Goal: Task Accomplishment & Management: Manage account settings

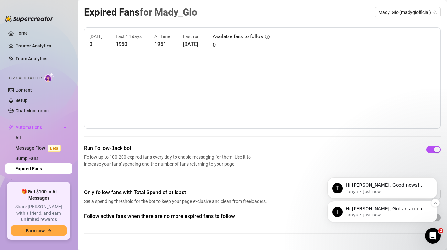
click at [393, 214] on p "Tanya • Just now" at bounding box center [387, 216] width 83 height 6
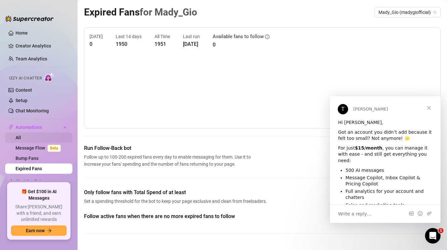
click at [21, 136] on link "All" at bounding box center [19, 137] width 6 height 5
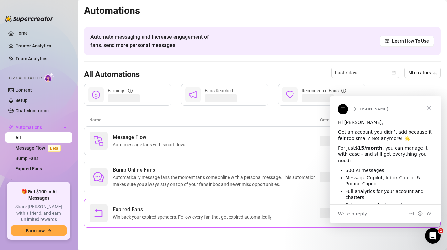
click at [130, 214] on span "Win back your expired spenders. Follow every fan that got expired automatically." at bounding box center [194, 217] width 163 height 7
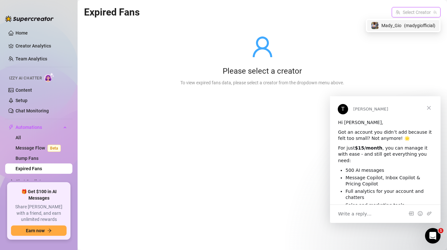
click at [416, 13] on input "search" at bounding box center [413, 12] width 35 height 10
click at [412, 25] on span "( madygiofficial )" at bounding box center [419, 25] width 31 height 7
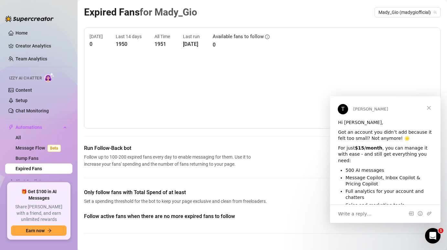
click at [430, 105] on span "Close" at bounding box center [429, 107] width 23 height 23
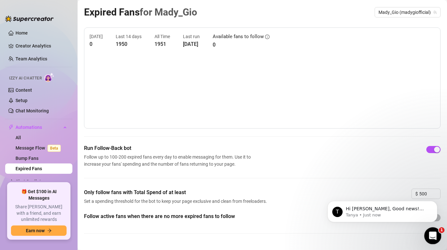
click at [432, 230] on div "Open Intercom Messenger" at bounding box center [432, 235] width 21 height 21
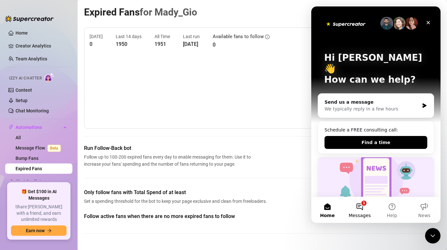
click at [361, 208] on button "1 Messages" at bounding box center [360, 210] width 32 height 26
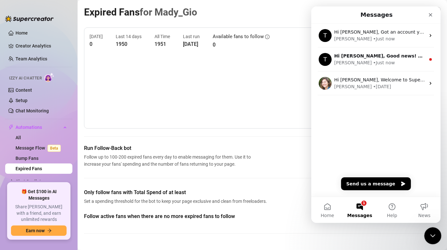
click at [430, 236] on icon "Close Intercom Messenger" at bounding box center [432, 235] width 8 height 8
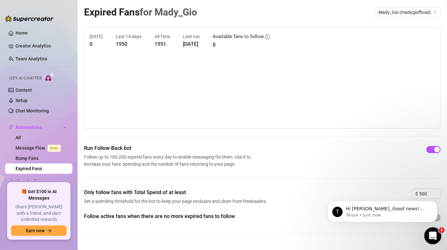
click at [430, 235] on icon "Open Intercom Messenger" at bounding box center [432, 235] width 11 height 11
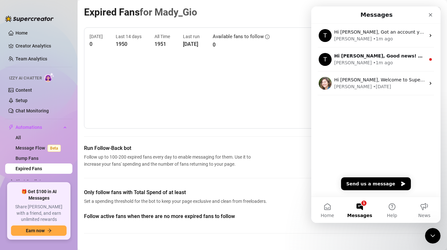
click at [360, 205] on button "1 Messages" at bounding box center [360, 210] width 32 height 26
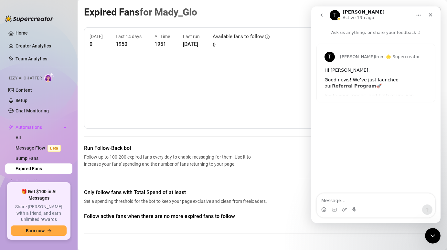
click at [432, 228] on div "Follow active fans when there are no more expired fans to follow" at bounding box center [262, 228] width 357 height 31
click at [432, 234] on icon "Close Intercom Messenger" at bounding box center [432, 235] width 8 height 8
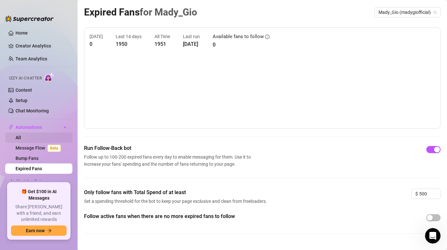
click at [21, 137] on link "All" at bounding box center [19, 137] width 6 height 5
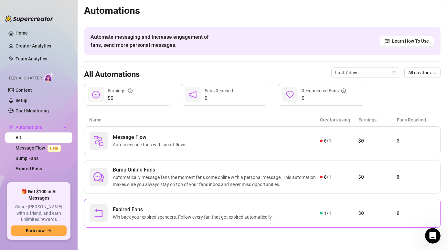
click at [134, 217] on span "Win back your expired spenders. Follow every fan that got expired automatically." at bounding box center [194, 217] width 163 height 7
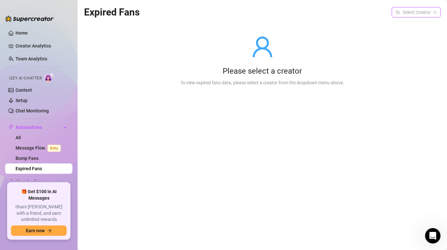
click at [411, 13] on input "search" at bounding box center [413, 12] width 35 height 10
click at [405, 28] on span "( madygiofficial )" at bounding box center [419, 25] width 31 height 7
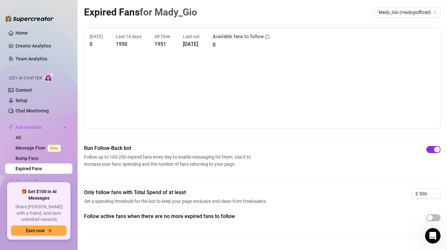
click at [433, 151] on button "button" at bounding box center [434, 149] width 14 height 7
click at [433, 152] on div "button" at bounding box center [430, 150] width 6 height 6
click at [28, 157] on link "Bump Fans" at bounding box center [27, 158] width 23 height 5
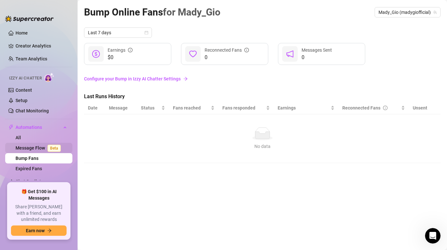
click at [34, 146] on link "Message Flow Beta" at bounding box center [40, 148] width 48 height 5
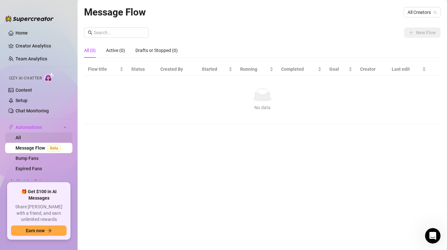
click at [21, 135] on link "All" at bounding box center [19, 137] width 6 height 5
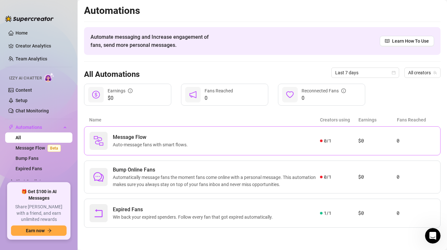
click at [142, 146] on span "Auto-message fans with smart flows." at bounding box center [152, 144] width 78 height 7
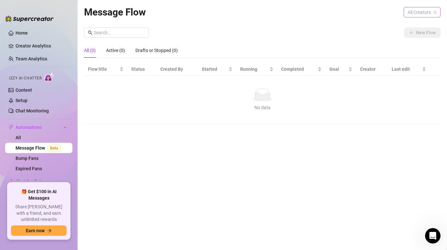
click at [417, 13] on span "All Creators" at bounding box center [422, 12] width 29 height 10
click at [411, 35] on span "( madygiofficial )" at bounding box center [419, 35] width 31 height 7
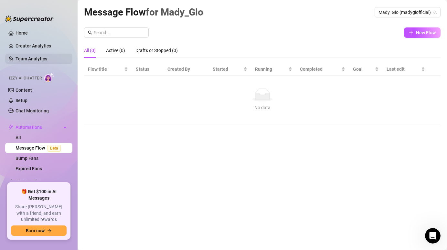
click at [40, 58] on link "Team Analytics" at bounding box center [32, 58] width 32 height 5
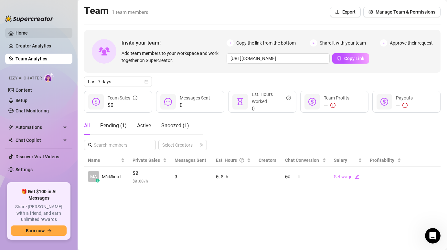
click at [21, 32] on link "Home" at bounding box center [22, 32] width 12 height 5
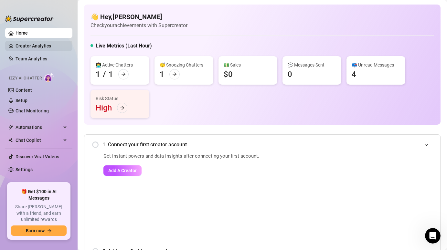
click at [22, 47] on link "Creator Analytics" at bounding box center [42, 46] width 52 height 10
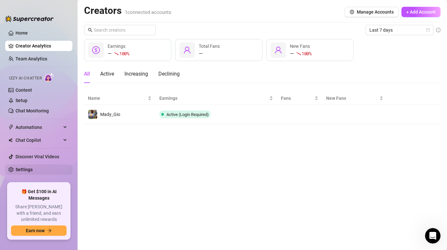
click at [25, 170] on link "Settings" at bounding box center [24, 169] width 17 height 5
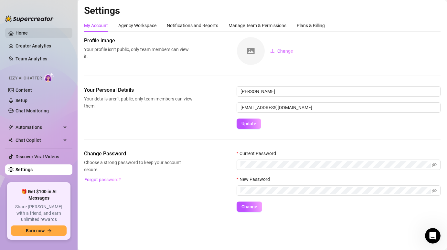
click at [16, 36] on link "Home" at bounding box center [22, 32] width 12 height 5
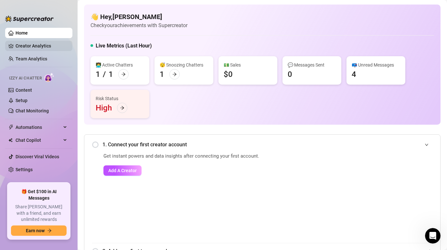
click at [17, 48] on link "Creator Analytics" at bounding box center [42, 46] width 52 height 10
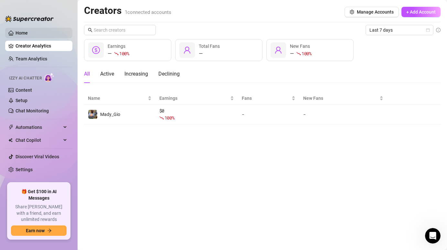
click at [28, 34] on link "Home" at bounding box center [22, 32] width 12 height 5
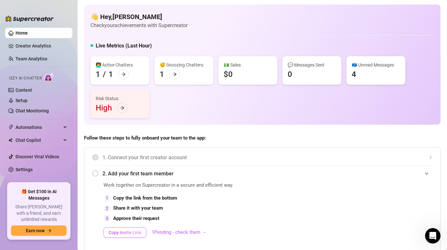
click at [123, 232] on span "Copy Invite Link" at bounding box center [125, 232] width 33 height 5
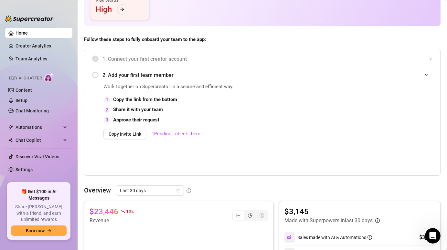
scroll to position [97, 0]
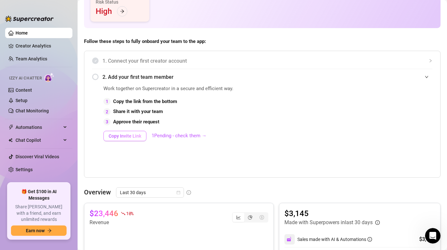
click at [123, 135] on span "Copy Invite Link" at bounding box center [125, 136] width 33 height 5
click at [61, 127] on div "Automations" at bounding box center [38, 127] width 67 height 10
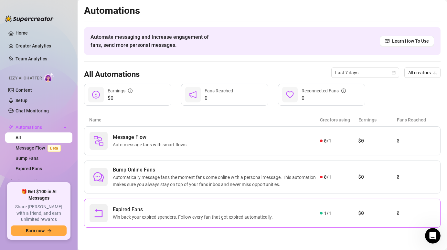
click at [152, 218] on span "Win back your expired spenders. Follow every fan that got expired automatically." at bounding box center [194, 217] width 163 height 7
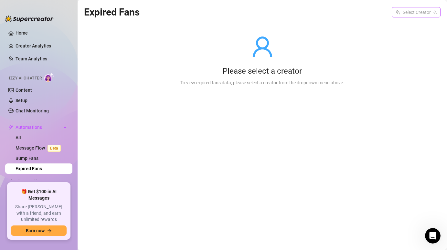
click at [407, 9] on input "search" at bounding box center [413, 12] width 35 height 10
click at [410, 27] on span "( madygiofficial )" at bounding box center [419, 25] width 31 height 7
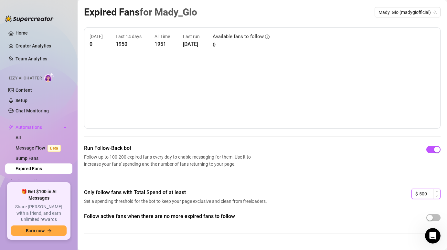
click at [433, 195] on input "500" at bounding box center [430, 194] width 21 height 10
type input "5"
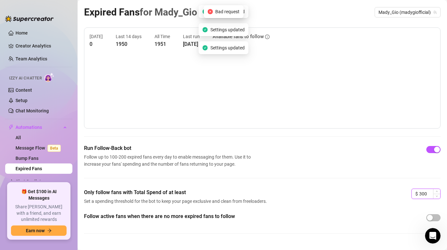
type input "300"
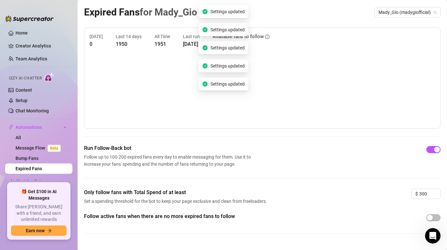
click at [390, 207] on div "Only follow fans with Total Spend of at least Set a spending threshold for the …" at bounding box center [262, 201] width 357 height 24
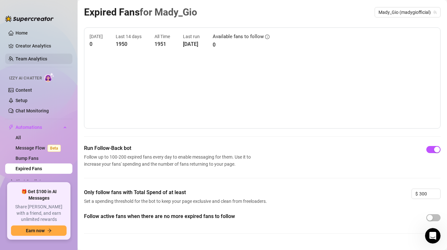
click at [38, 61] on link "Team Analytics" at bounding box center [32, 58] width 32 height 5
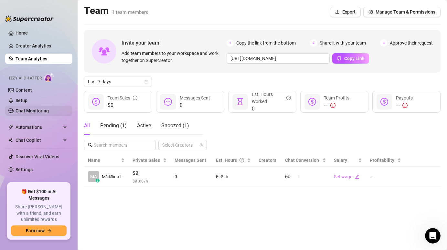
click at [39, 114] on link "Chat Monitoring" at bounding box center [32, 110] width 33 height 5
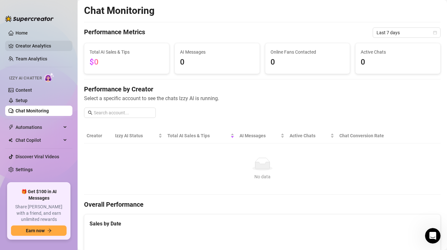
click at [56, 43] on link "Creator Analytics" at bounding box center [42, 46] width 52 height 10
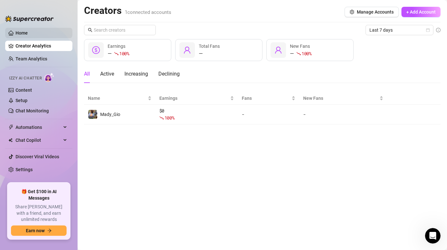
click at [23, 36] on link "Home" at bounding box center [22, 32] width 12 height 5
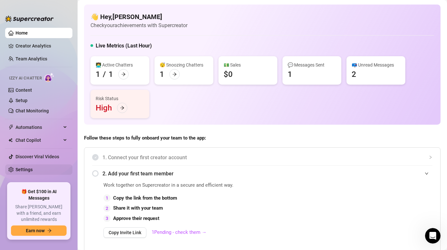
click at [30, 167] on link "Settings" at bounding box center [24, 169] width 17 height 5
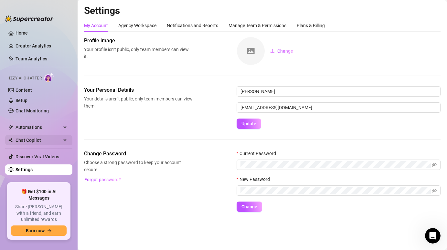
click at [37, 138] on span "Chat Copilot" at bounding box center [39, 140] width 46 height 10
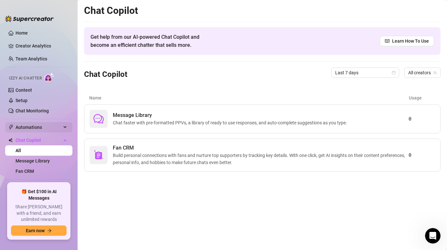
click at [45, 129] on span "Automations" at bounding box center [39, 127] width 46 height 10
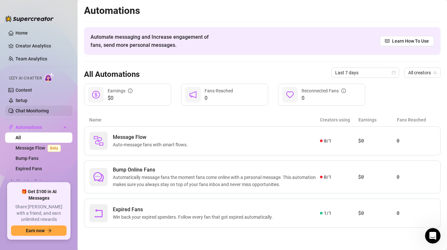
click at [45, 113] on link "Chat Monitoring" at bounding box center [32, 110] width 33 height 5
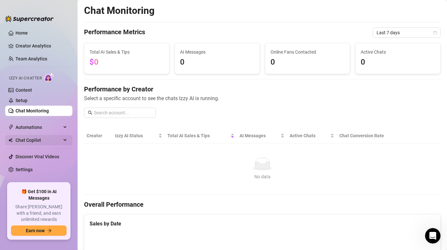
click at [54, 141] on span "Chat Copilot" at bounding box center [39, 140] width 46 height 10
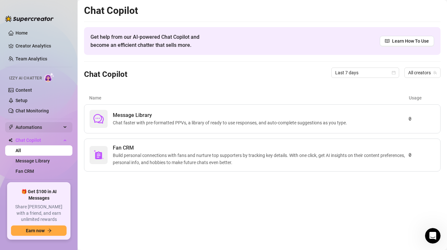
click at [57, 128] on span "Automations" at bounding box center [39, 127] width 46 height 10
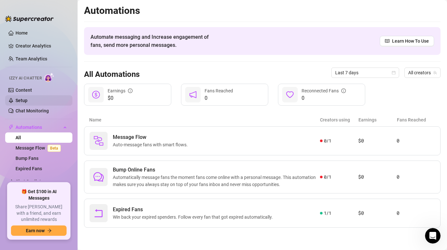
click at [28, 103] on link "Setup" at bounding box center [22, 100] width 12 height 5
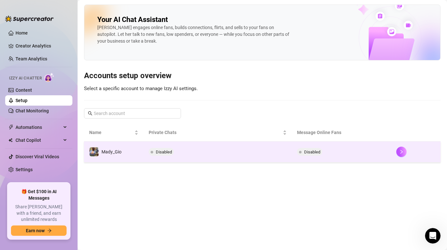
click at [148, 157] on td "Disabled" at bounding box center [218, 152] width 149 height 21
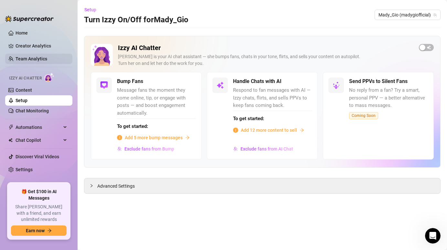
click at [36, 61] on link "Team Analytics" at bounding box center [32, 58] width 32 height 5
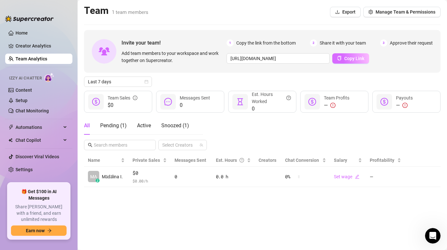
click at [361, 56] on span "Copy Link" at bounding box center [355, 58] width 20 height 5
click at [413, 10] on span "Manage Team & Permissions" at bounding box center [406, 11] width 60 height 5
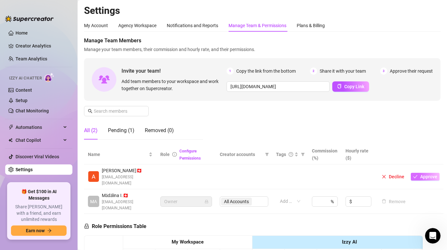
click at [422, 174] on span "Approve" at bounding box center [429, 176] width 17 height 5
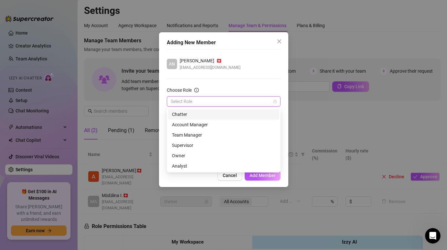
click at [225, 99] on input "Choose Role" at bounding box center [221, 102] width 100 height 10
click at [226, 125] on div "Account Manager" at bounding box center [224, 124] width 104 height 7
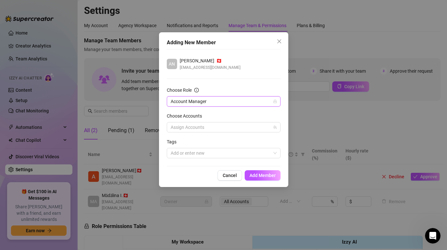
click at [226, 125] on div at bounding box center [220, 127] width 105 height 9
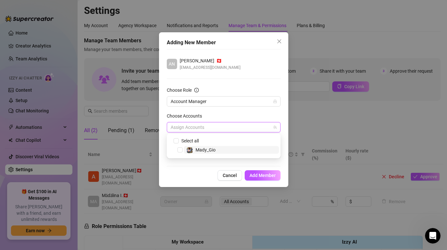
click at [222, 149] on span "Mady_Gio" at bounding box center [231, 150] width 95 height 8
checkbox input "true"
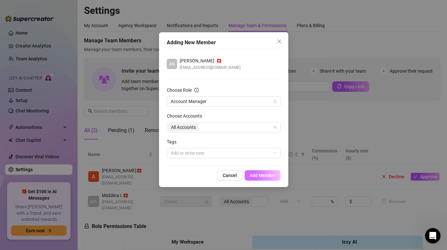
click at [254, 174] on span "Add Member" at bounding box center [263, 175] width 26 height 5
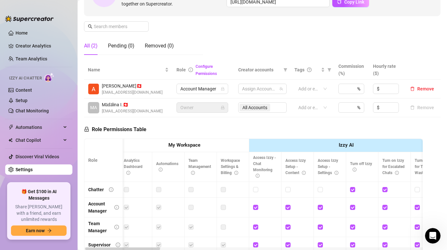
scroll to position [0, 4]
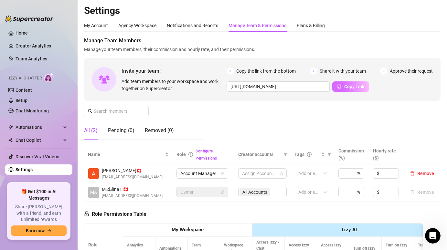
click at [356, 88] on span "Copy Link" at bounding box center [355, 86] width 20 height 5
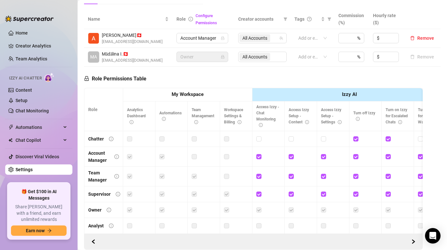
scroll to position [136, 0]
click at [213, 39] on span "Account Manager" at bounding box center [203, 38] width 44 height 10
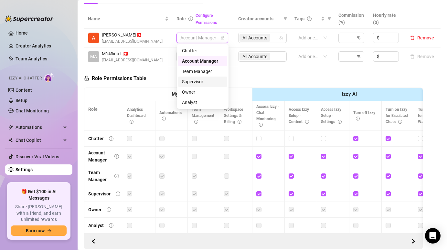
click at [204, 80] on div "Supervisor" at bounding box center [202, 81] width 41 height 7
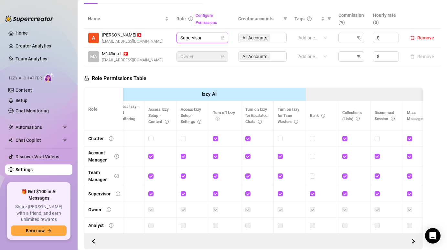
scroll to position [0, 0]
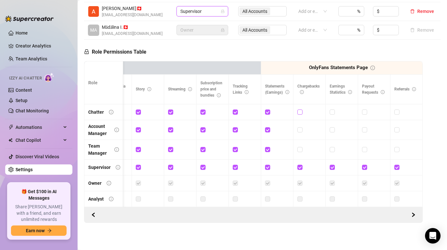
click at [303, 110] on label at bounding box center [300, 112] width 5 height 7
click at [302, 110] on input "checkbox" at bounding box center [300, 112] width 5 height 5
checkbox input "true"
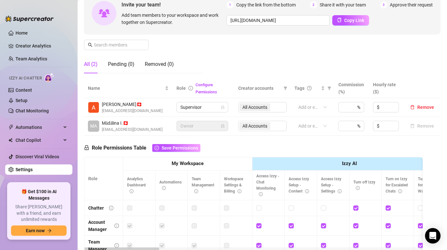
scroll to position [66, 0]
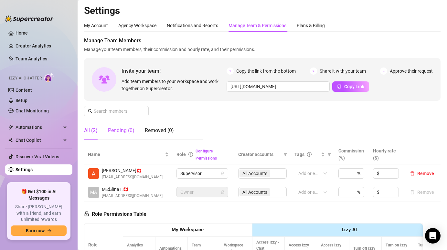
click at [113, 131] on div "Pending (0)" at bounding box center [121, 131] width 27 height 8
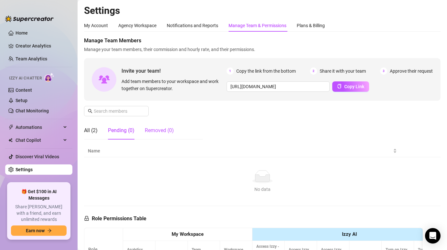
click at [157, 132] on div "Removed (0)" at bounding box center [159, 131] width 29 height 8
click at [92, 130] on div "All (2)" at bounding box center [91, 131] width 14 height 8
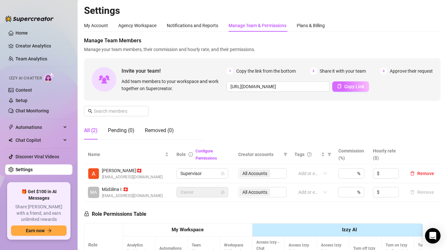
click at [343, 85] on button "Copy Link" at bounding box center [351, 87] width 37 height 10
click at [314, 25] on div "Plans & Billing" at bounding box center [311, 25] width 28 height 7
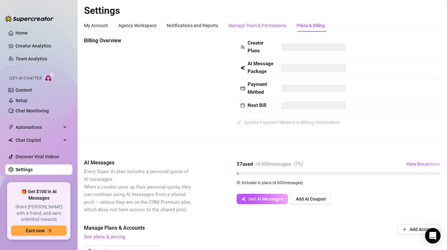
click at [258, 27] on div "Manage Team & Permissions" at bounding box center [258, 25] width 58 height 7
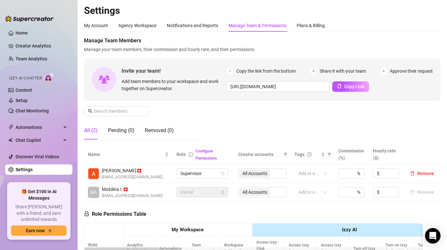
click at [273, 115] on div "Manage Team Members Manage your team members, their commission and hourly rate,…" at bounding box center [262, 91] width 357 height 108
click at [355, 85] on span "Copy Link" at bounding box center [355, 86] width 20 height 5
click at [95, 24] on div "My Account" at bounding box center [96, 25] width 24 height 7
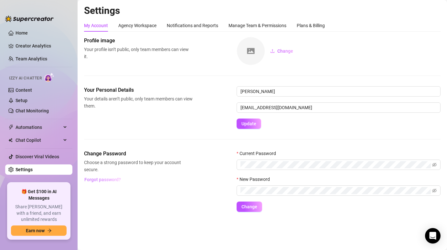
click at [105, 180] on span "Forgot password?" at bounding box center [102, 179] width 37 height 5
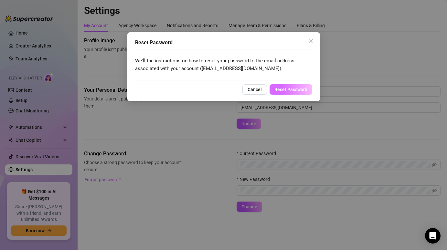
click at [280, 88] on span "Reset Password" at bounding box center [291, 89] width 33 height 5
